Goal: Book appointment/travel/reservation

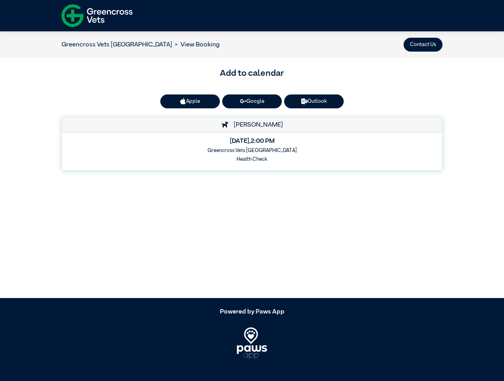
click at [423, 44] on button "Contact Us" at bounding box center [423, 45] width 39 height 14
click at [190, 101] on button "Apple" at bounding box center [190, 101] width 60 height 14
